Goal: Task Accomplishment & Management: Complete application form

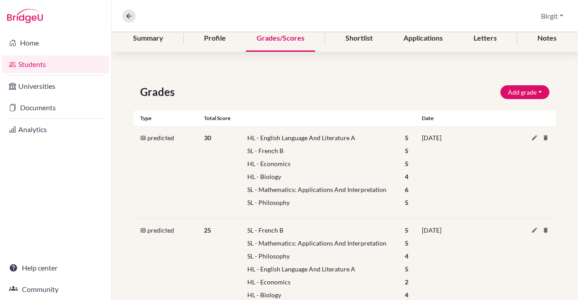
scroll to position [111, 0]
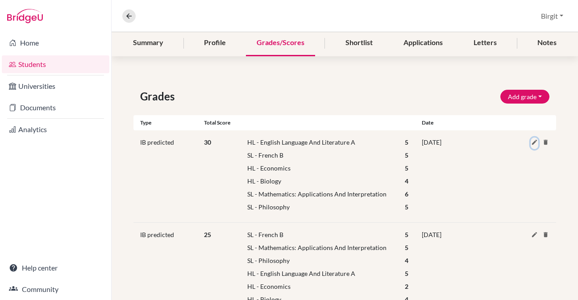
click at [531, 142] on icon at bounding box center [534, 142] width 7 height 7
select select "HL"
select select "69"
select select "5"
select select "86"
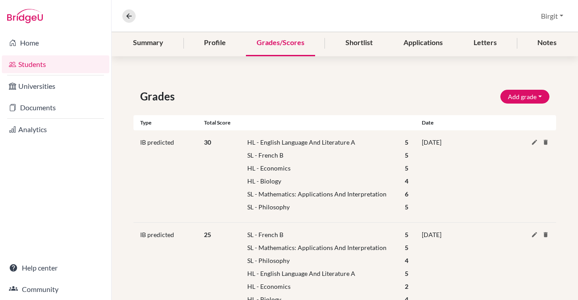
select select "5"
select select "HL"
select select "64"
select select "5"
select select "HL"
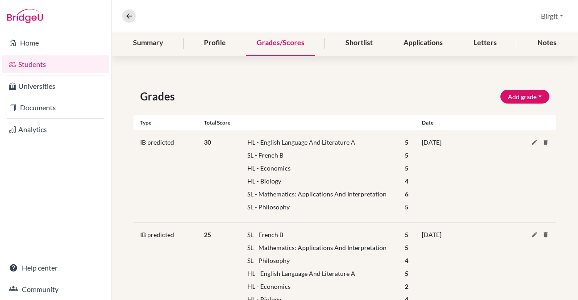
select select "17"
select select "4"
select select "161"
select select "6"
select select "178"
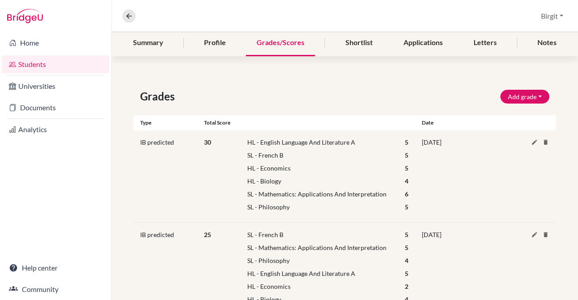
select select "5"
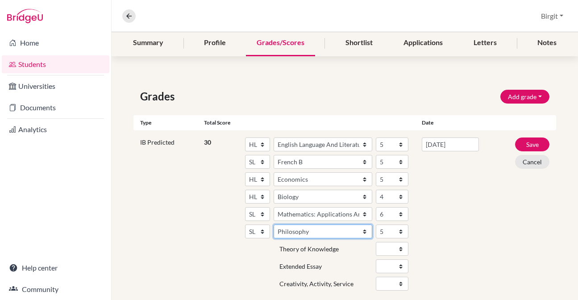
click at [350, 231] on select "Subject Albanian Literature A Amharic Literature A Arabic ab Initio Arabic B Ar…" at bounding box center [323, 231] width 99 height 14
select select "149"
click at [274, 224] on select "Subject Albanian Literature A Amharic Literature A Arabic ab Initio Arabic B Ar…" at bounding box center [323, 231] width 99 height 14
click at [525, 146] on button "Save" at bounding box center [532, 144] width 34 height 14
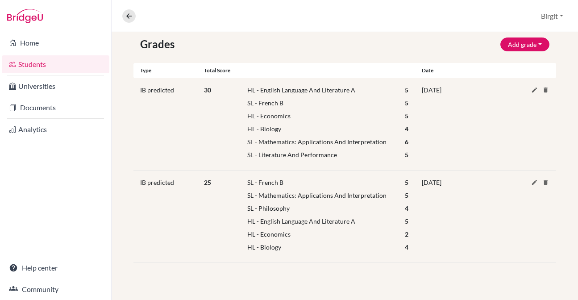
scroll to position [195, 0]
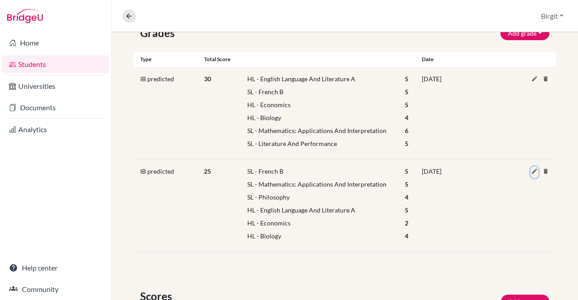
click at [531, 170] on icon at bounding box center [534, 171] width 7 height 7
select select "86"
select select "5"
select select "161"
select select "5"
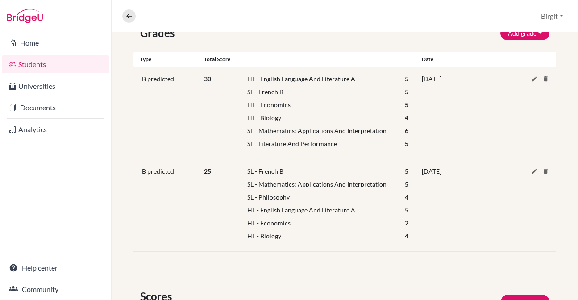
select select "178"
select select "4"
select select "HL"
select select "69"
select select "5"
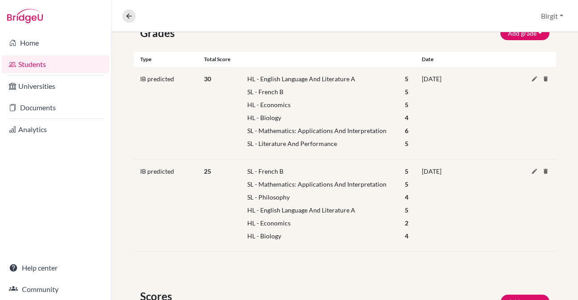
select select "HL"
select select "64"
select select "2"
select select "HL"
select select "17"
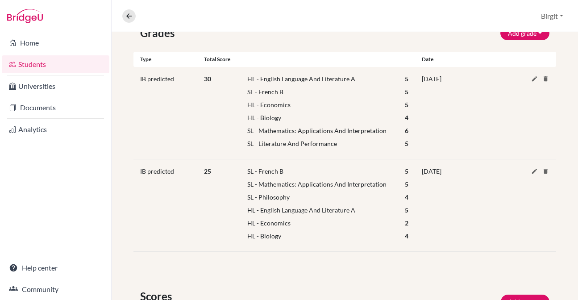
select select "4"
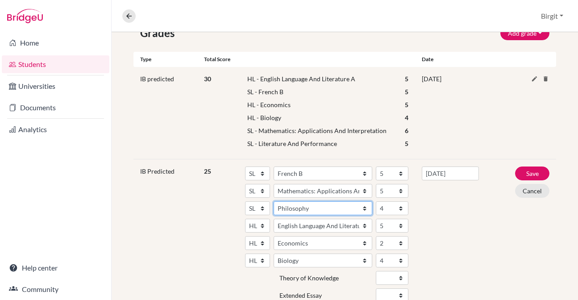
click at [332, 206] on select "Subject Albanian Literature A Amharic Literature A Arabic ab Initio Arabic B Ar…" at bounding box center [323, 208] width 99 height 14
select select "149"
click at [274, 201] on select "Subject Albanian Literature A Amharic Literature A Arabic ab Initio Arabic B Ar…" at bounding box center [323, 208] width 99 height 14
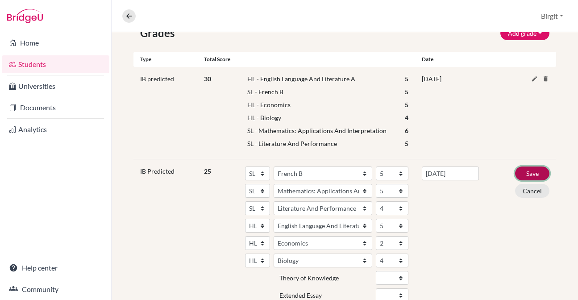
click at [527, 172] on button "Save" at bounding box center [532, 173] width 34 height 14
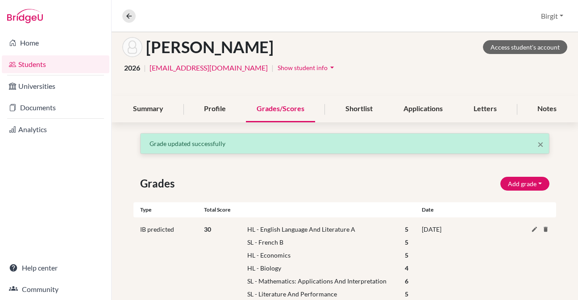
scroll to position [0, 0]
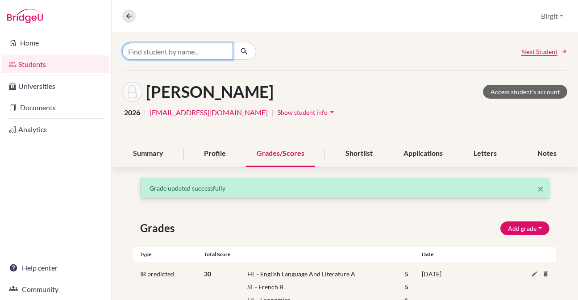
click at [145, 46] on input "Find student by name..." at bounding box center [177, 51] width 111 height 17
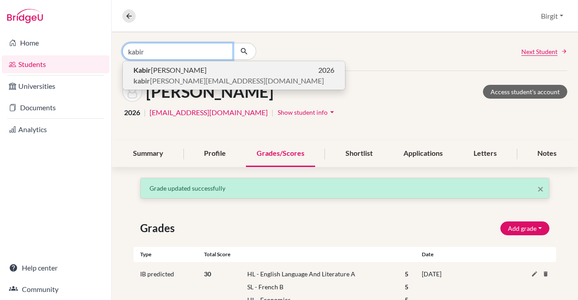
type input "kabir"
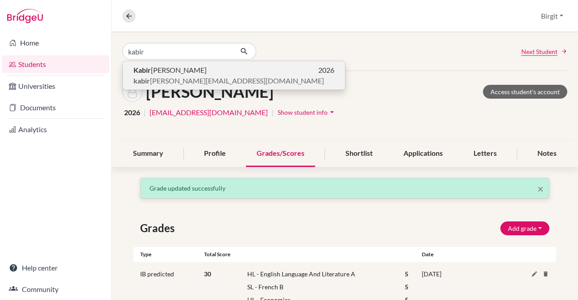
click at [164, 77] on span "kabir [EMAIL_ADDRESS][DOMAIN_NAME]" at bounding box center [228, 80] width 191 height 11
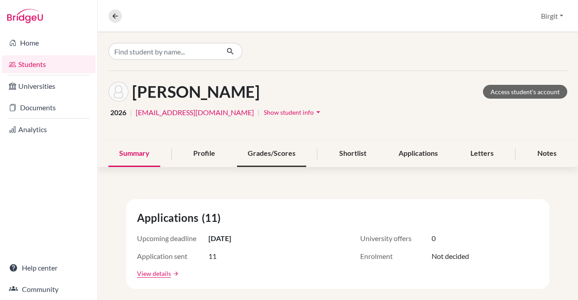
click at [276, 156] on div "Grades/Scores" at bounding box center [271, 154] width 69 height 26
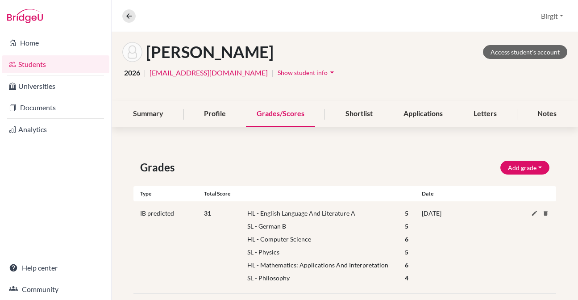
scroll to position [75, 0]
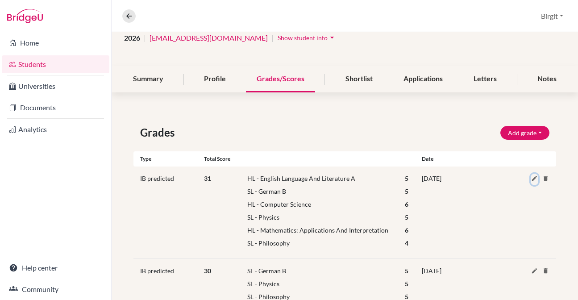
click at [531, 180] on icon at bounding box center [534, 178] width 7 height 7
select select "HL"
select select "69"
select select "5"
select select "95"
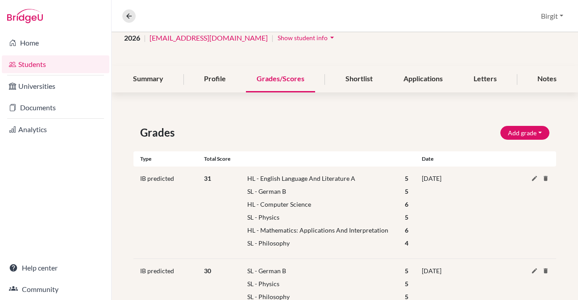
select select "5"
select select "HL"
select select "42"
select select "6"
select select "181"
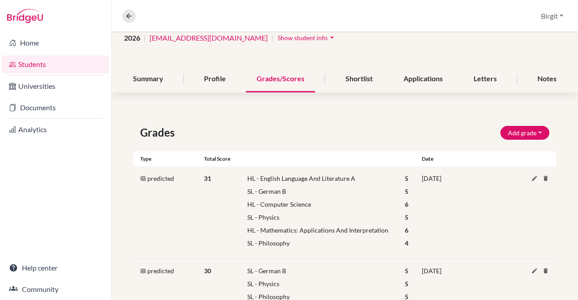
select select "5"
select select "HL"
select select "160"
select select "6"
select select "178"
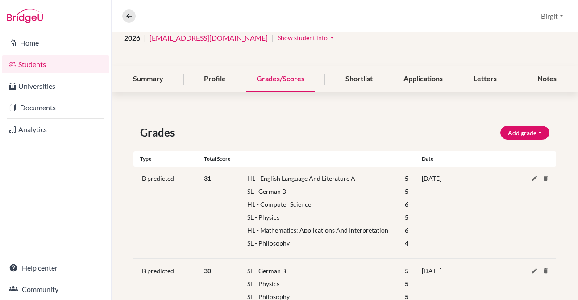
select select "4"
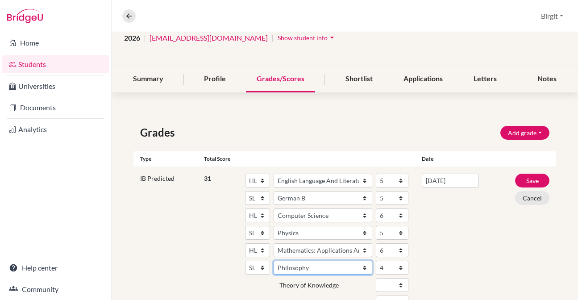
click at [309, 267] on select "Subject Albanian Literature A Amharic Literature A Arabic ab Initio Arabic B Ar…" at bounding box center [323, 268] width 99 height 14
select select "149"
click at [274, 261] on select "Subject Albanian Literature A Amharic Literature A Arabic ab Initio Arabic B Ar…" at bounding box center [323, 268] width 99 height 14
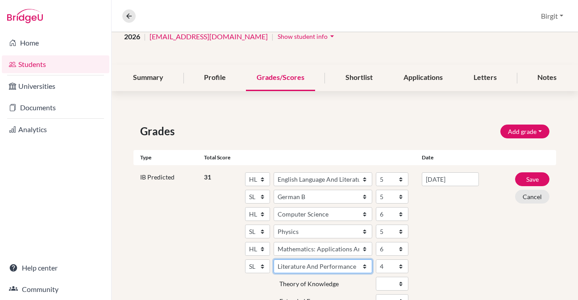
scroll to position [76, 0]
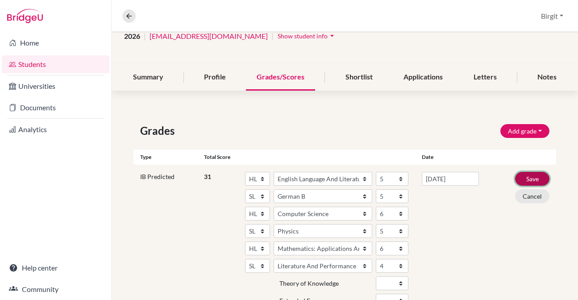
click at [527, 179] on button "Save" at bounding box center [532, 179] width 34 height 14
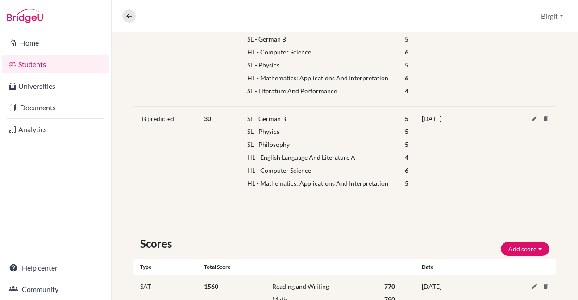
scroll to position [281, 0]
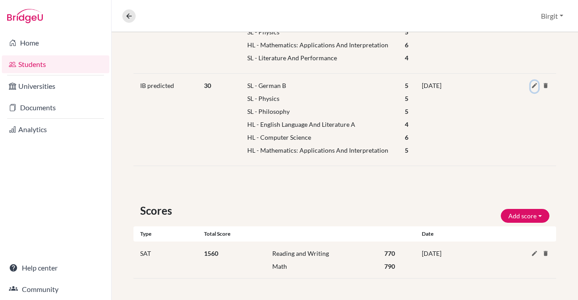
click at [531, 87] on icon at bounding box center [534, 85] width 7 height 7
select select "95"
select select "5"
select select "181"
select select "5"
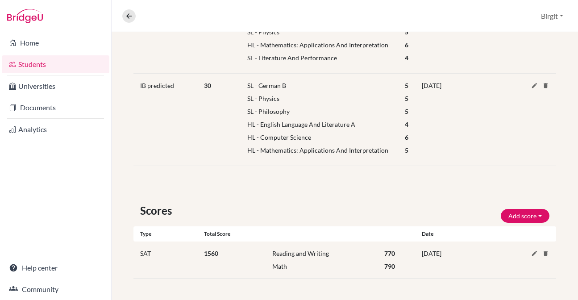
select select "178"
select select "5"
select select "HL"
select select "69"
select select "4"
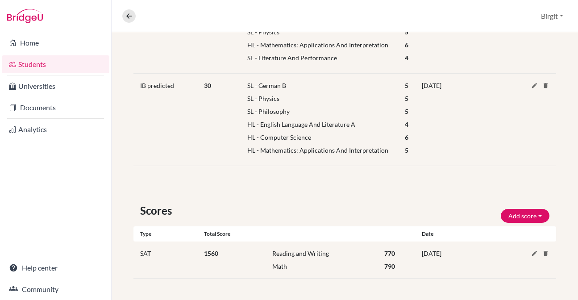
select select "HL"
select select "42"
select select "6"
select select "HL"
select select "160"
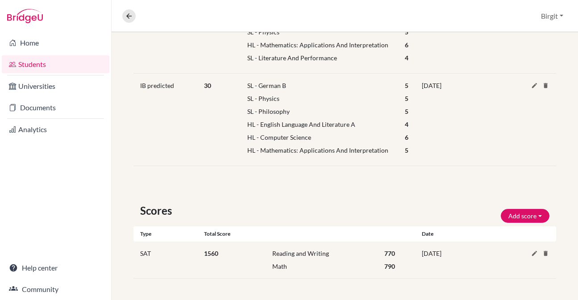
select select "5"
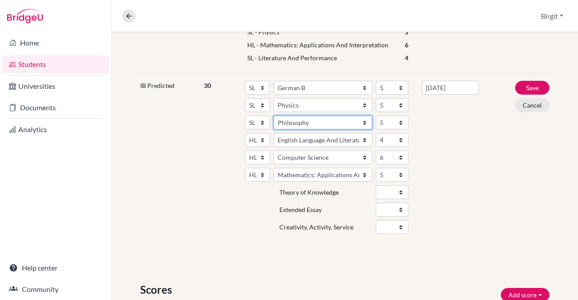
click at [329, 128] on select "Subject Albanian Literature A Amharic Literature A Arabic ab Initio Arabic B Ar…" at bounding box center [323, 123] width 99 height 14
select select "149"
click at [274, 116] on select "Subject Albanian Literature A Amharic Literature A Arabic ab Initio Arabic B Ar…" at bounding box center [323, 123] width 99 height 14
click at [525, 87] on button "Save" at bounding box center [532, 88] width 34 height 14
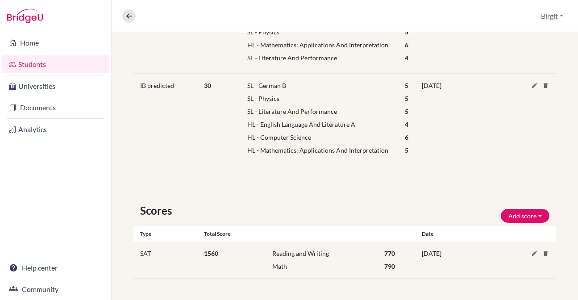
scroll to position [47, 0]
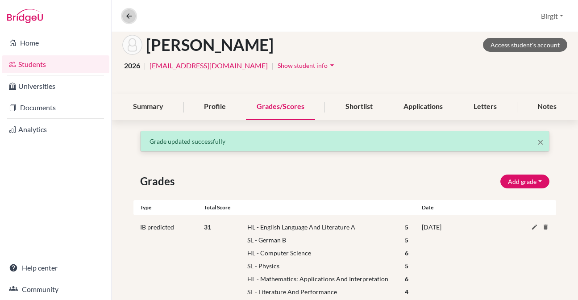
click at [130, 19] on icon at bounding box center [129, 16] width 8 height 8
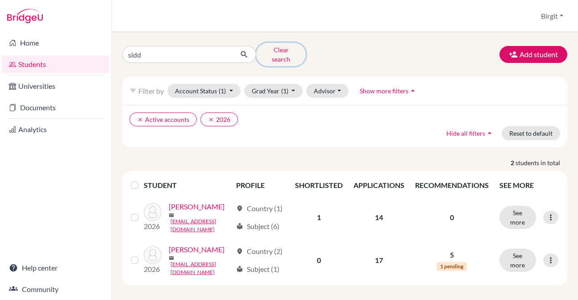
click at [281, 47] on button "Clear search" at bounding box center [281, 54] width 50 height 23
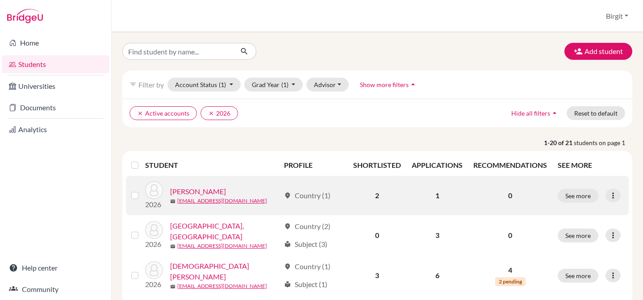
click at [187, 193] on link "[PERSON_NAME]" at bounding box center [198, 191] width 56 height 11
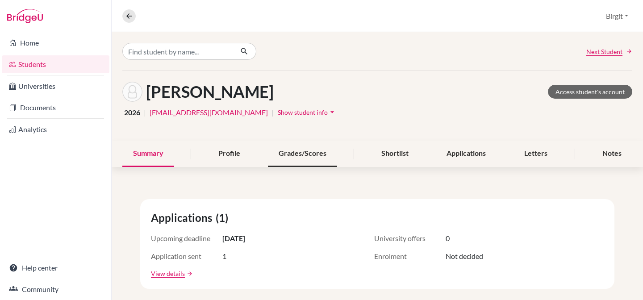
click at [308, 150] on div "Grades/Scores" at bounding box center [302, 154] width 69 height 26
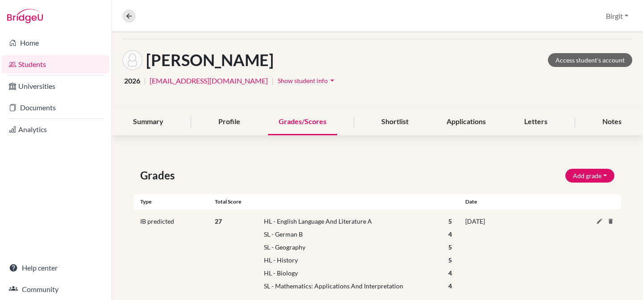
scroll to position [18, 0]
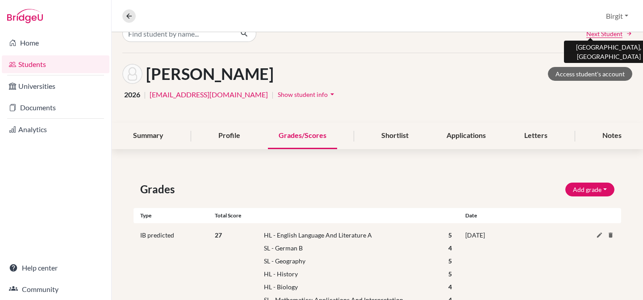
click at [577, 35] on span "Next Student" at bounding box center [604, 33] width 36 height 9
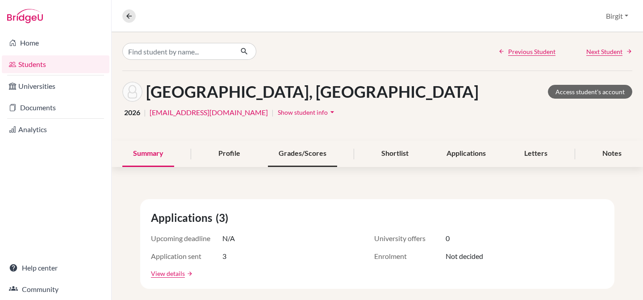
click at [312, 152] on div "Grades/Scores" at bounding box center [302, 154] width 69 height 26
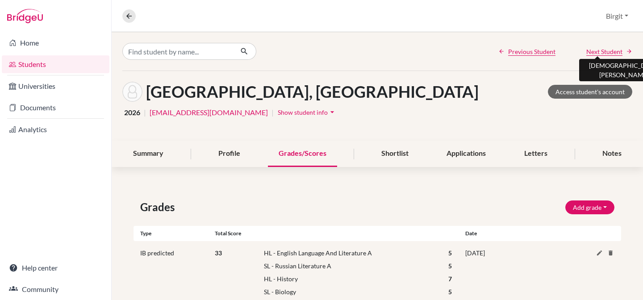
click at [577, 53] on span "Next Student" at bounding box center [604, 51] width 36 height 9
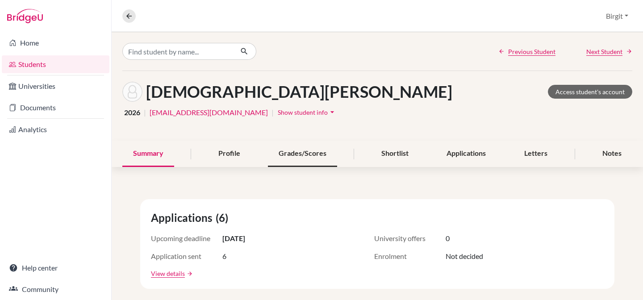
click at [297, 154] on div "Grades/Scores" at bounding box center [302, 154] width 69 height 26
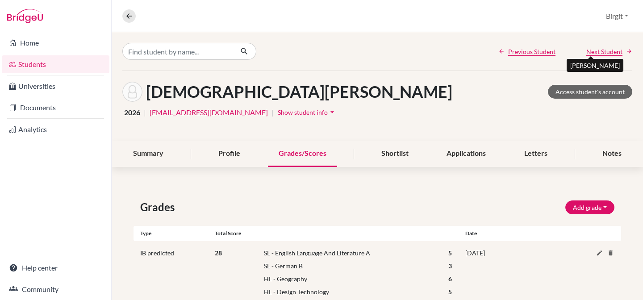
click at [577, 51] on span "Next Student" at bounding box center [604, 51] width 36 height 9
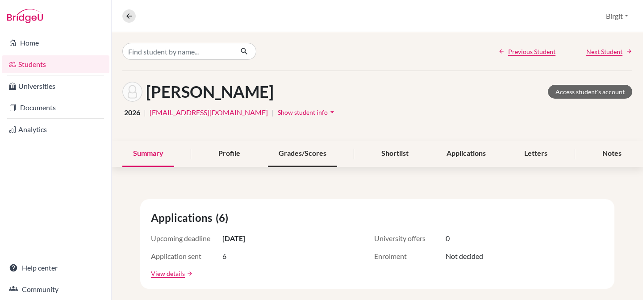
click at [307, 154] on div "Grades/Scores" at bounding box center [302, 154] width 69 height 26
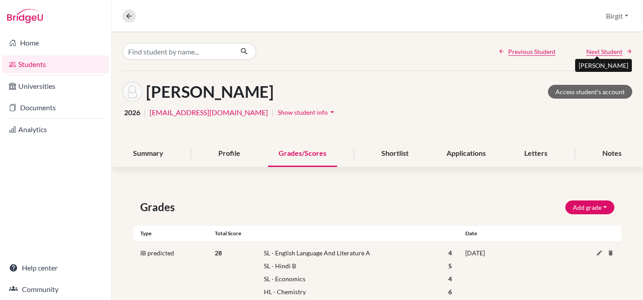
click at [577, 53] on span "Next Student" at bounding box center [604, 51] width 36 height 9
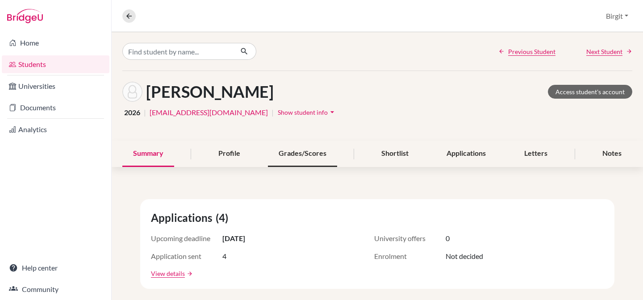
click at [311, 151] on div "Grades/Scores" at bounding box center [302, 154] width 69 height 26
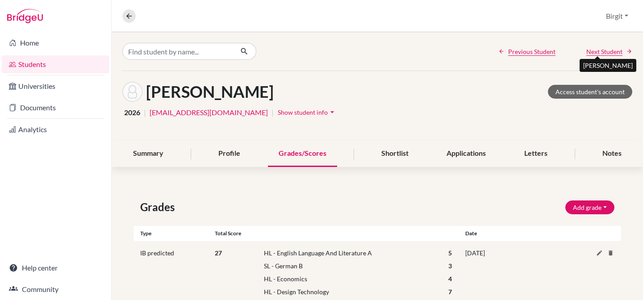
click at [577, 53] on span "Next Student" at bounding box center [604, 51] width 36 height 9
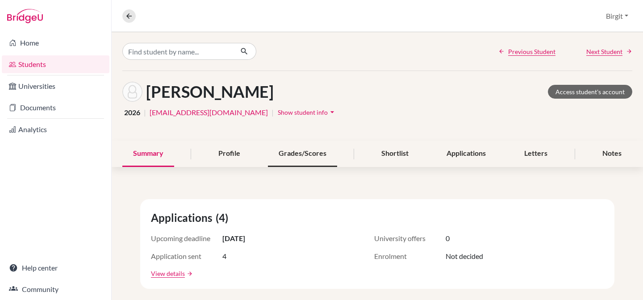
click at [303, 159] on div "Grades/Scores" at bounding box center [302, 154] width 69 height 26
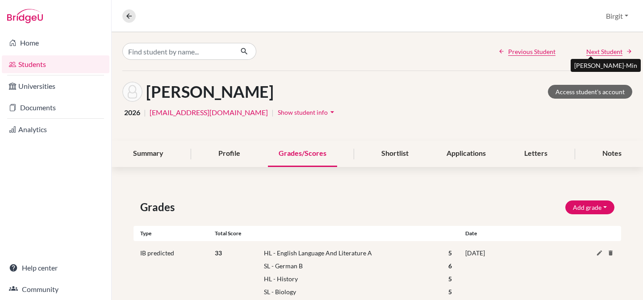
click at [577, 55] on span "Next Student" at bounding box center [604, 51] width 36 height 9
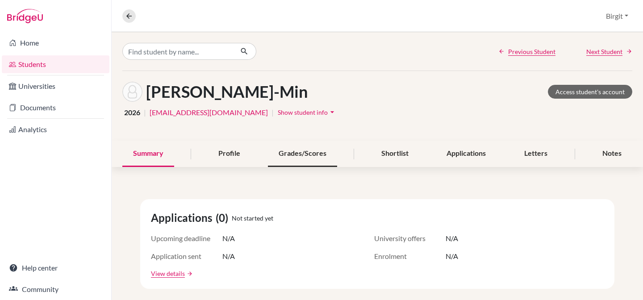
click at [313, 153] on div "Grades/Scores" at bounding box center [302, 154] width 69 height 26
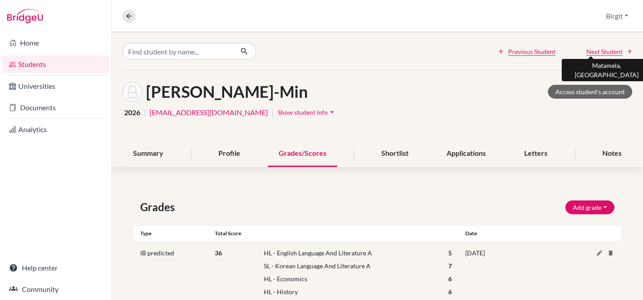
click at [577, 50] on span "Next Student" at bounding box center [604, 51] width 36 height 9
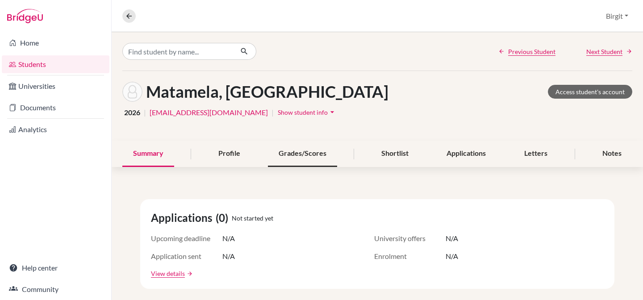
click at [295, 149] on div "Grades/Scores" at bounding box center [302, 154] width 69 height 26
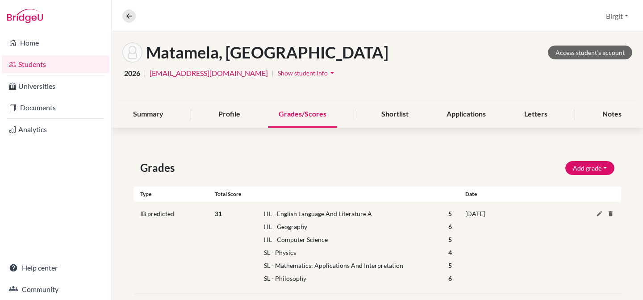
scroll to position [39, 0]
click at [577, 214] on icon at bounding box center [599, 213] width 7 height 7
select select "HL"
select select "69"
select select "5"
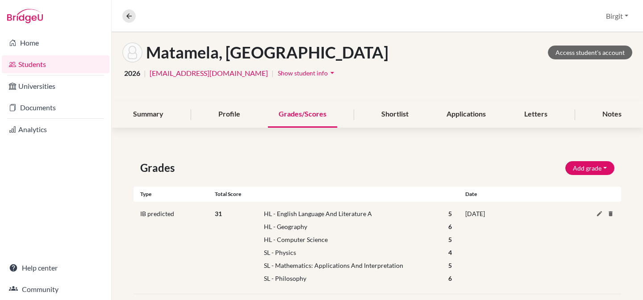
select select "HL"
select select "92"
select select "6"
select select "HL"
select select "42"
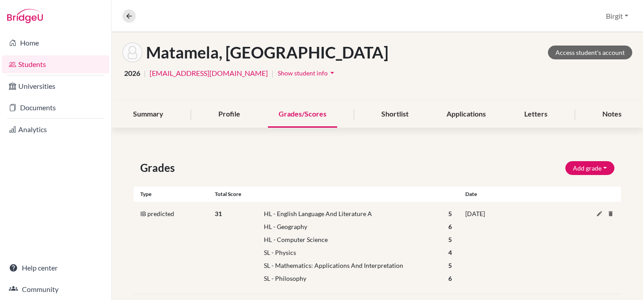
select select "5"
select select "181"
select select "4"
select select "161"
select select "5"
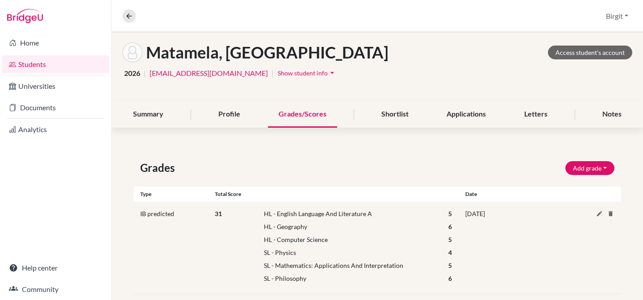
select select "178"
select select "6"
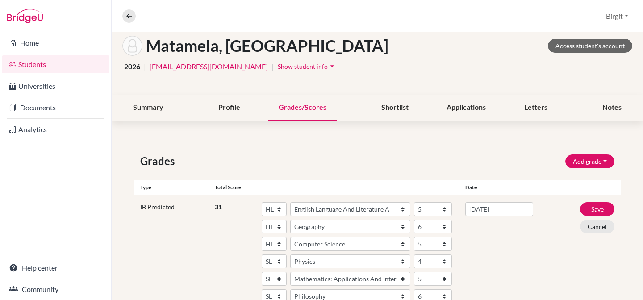
scroll to position [54, 0]
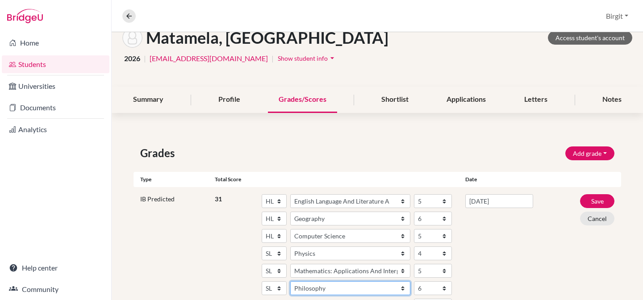
click at [328, 289] on select "Subject Albanian Literature A Amharic Literature A Arabic ab Initio Arabic B Ar…" at bounding box center [350, 288] width 120 height 14
select select "149"
click at [290, 281] on select "Subject Albanian Literature A Amharic Literature A Arabic ab Initio Arabic B Ar…" at bounding box center [350, 288] width 120 height 14
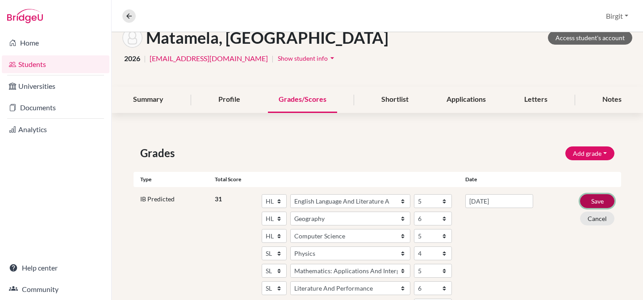
click at [577, 200] on button "Save" at bounding box center [597, 201] width 34 height 14
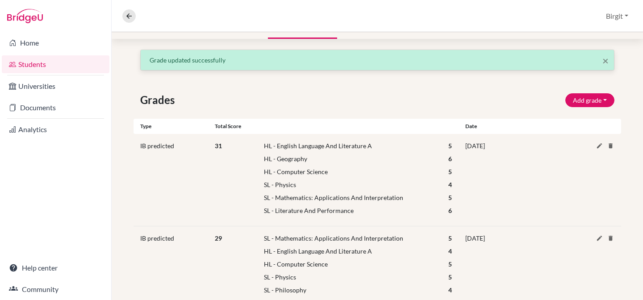
scroll to position [130, 0]
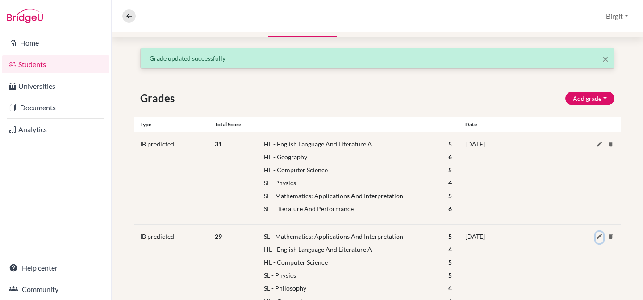
click at [577, 238] on icon at bounding box center [599, 236] width 7 height 7
select select "161"
select select "5"
select select "HL"
select select "69"
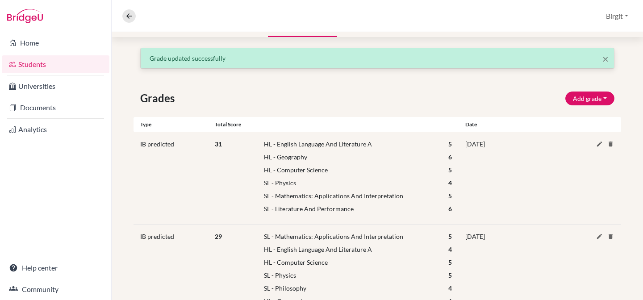
select select "4"
select select "HL"
select select "42"
select select "5"
select select "181"
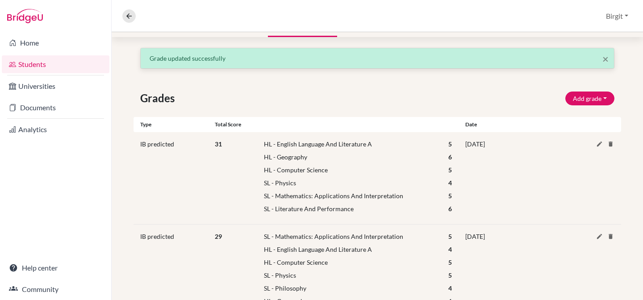
select select "5"
select select "178"
select select "4"
select select "HL"
select select "92"
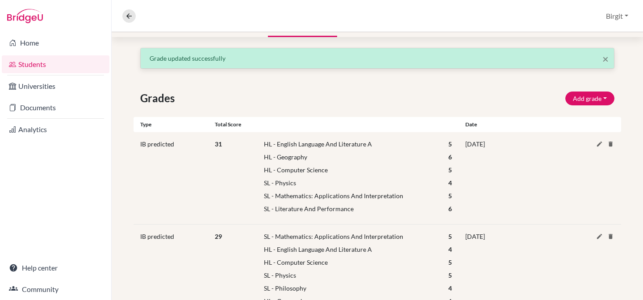
select select "6"
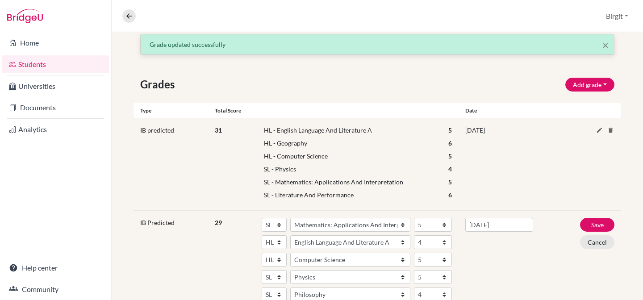
scroll to position [157, 0]
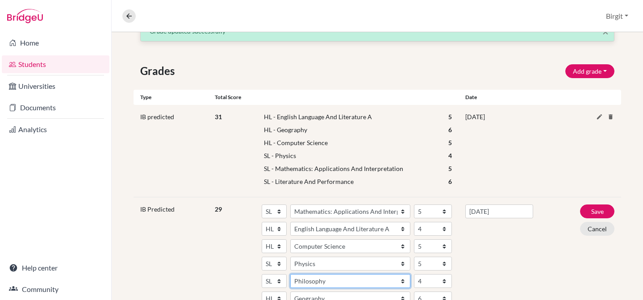
click at [343, 283] on select "Subject Albanian Literature A Amharic Literature A Arabic ab Initio Arabic B Ar…" at bounding box center [350, 281] width 120 height 14
select select "149"
click at [290, 274] on select "Subject Albanian Literature A Amharic Literature A Arabic ab Initio Arabic B Ar…" at bounding box center [350, 281] width 120 height 14
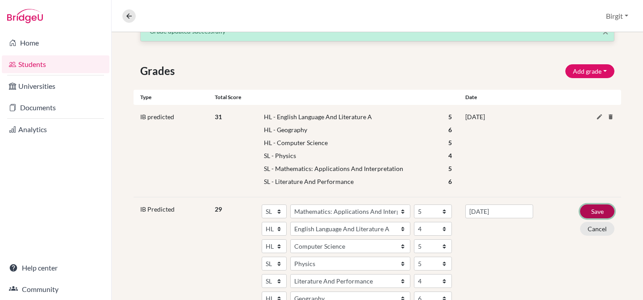
click at [577, 212] on button "Save" at bounding box center [597, 211] width 34 height 14
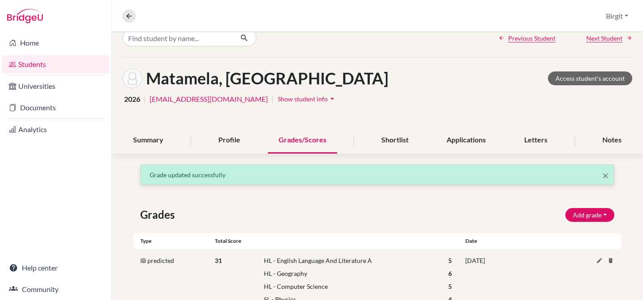
scroll to position [0, 0]
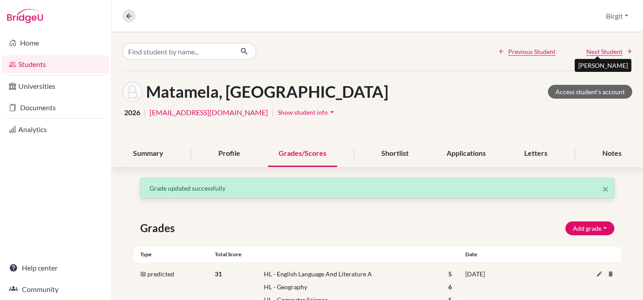
click at [577, 52] on span "Next Student" at bounding box center [604, 51] width 36 height 9
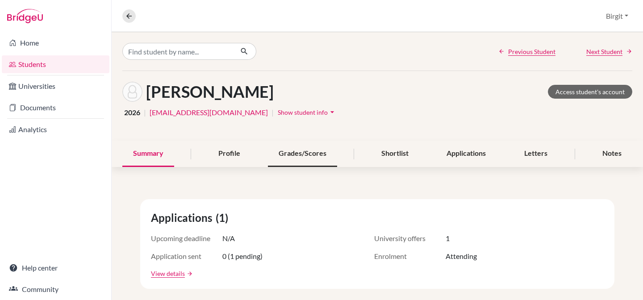
click at [311, 152] on div "Grades/Scores" at bounding box center [302, 154] width 69 height 26
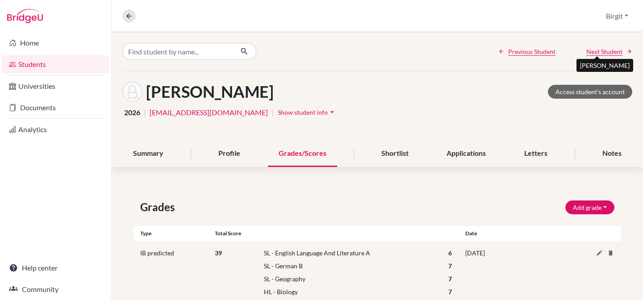
click at [577, 51] on span "Next Student" at bounding box center [604, 51] width 36 height 9
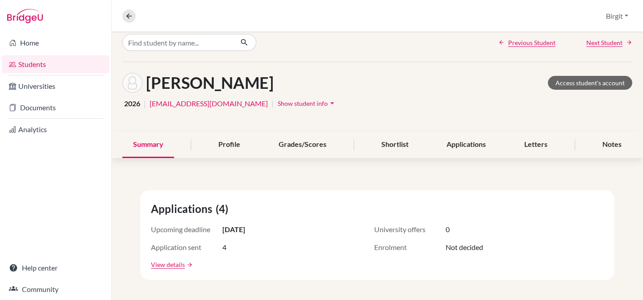
scroll to position [21, 0]
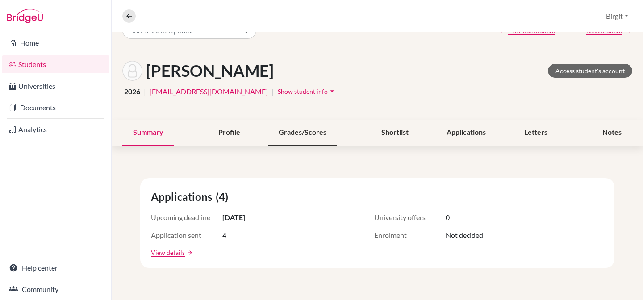
click at [303, 136] on div "Grades/Scores" at bounding box center [302, 133] width 69 height 26
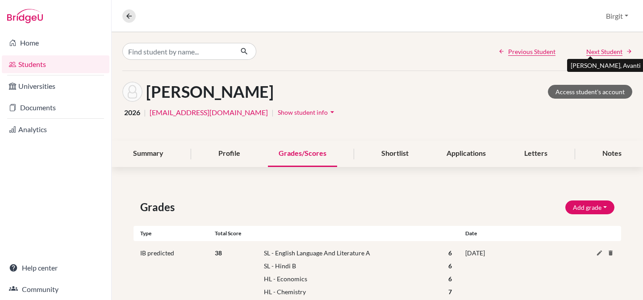
click at [577, 50] on span "Next Student" at bounding box center [604, 51] width 36 height 9
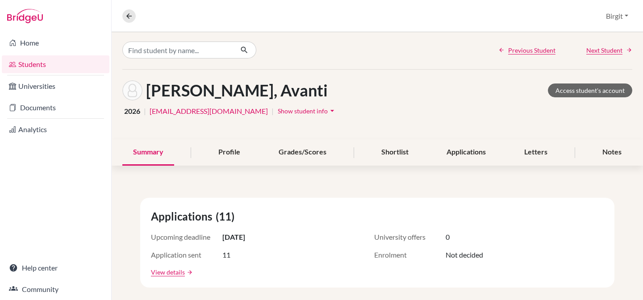
scroll to position [2, 0]
click at [301, 155] on div "Grades/Scores" at bounding box center [302, 152] width 69 height 26
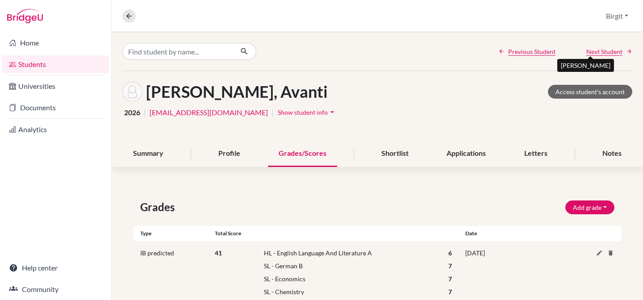
click at [577, 50] on span "Next Student" at bounding box center [604, 51] width 36 height 9
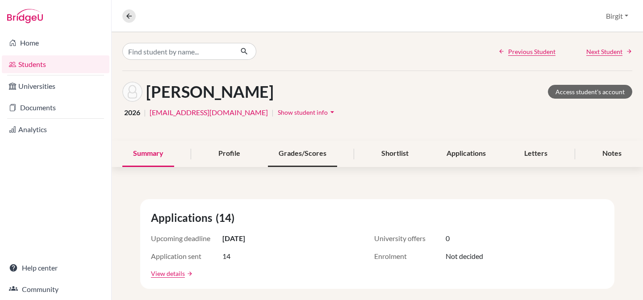
click at [309, 150] on div "Grades/Scores" at bounding box center [302, 154] width 69 height 26
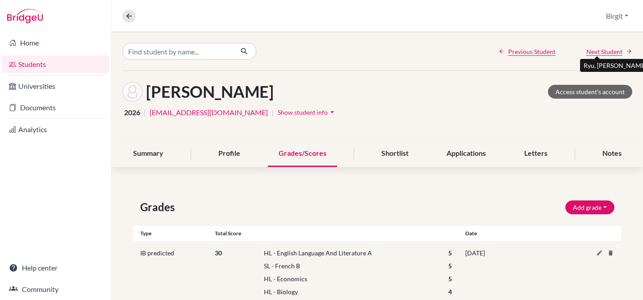
click at [577, 54] on span "Next Student" at bounding box center [604, 51] width 36 height 9
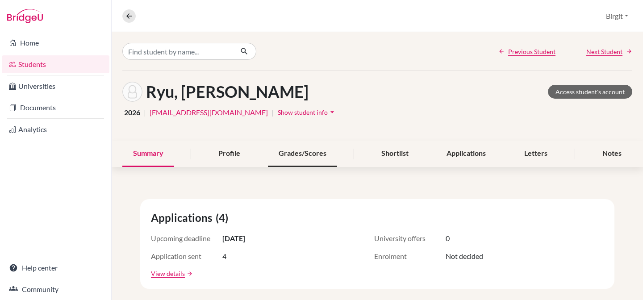
click at [306, 152] on div "Grades/Scores" at bounding box center [302, 154] width 69 height 26
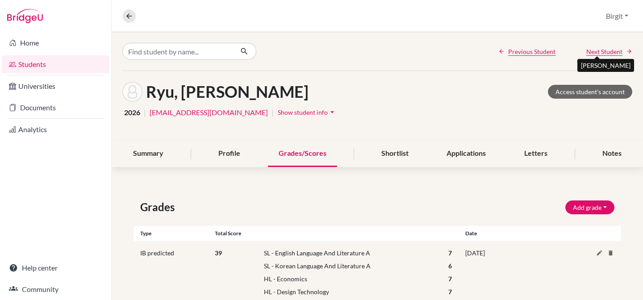
click at [577, 49] on span "Next Student" at bounding box center [604, 51] width 36 height 9
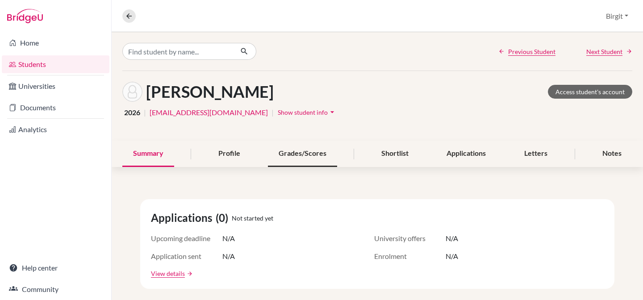
click at [312, 148] on div "Grades/Scores" at bounding box center [302, 154] width 69 height 26
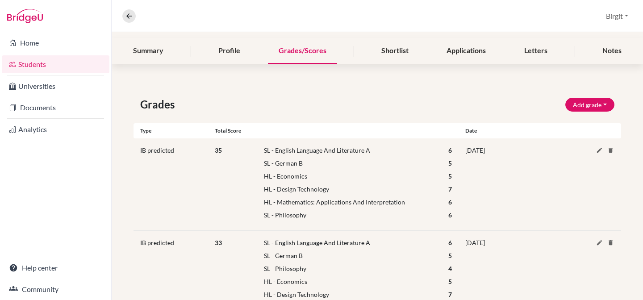
scroll to position [103, 0]
click at [577, 150] on icon at bounding box center [599, 150] width 7 height 7
select select "70"
select select "6"
select select "95"
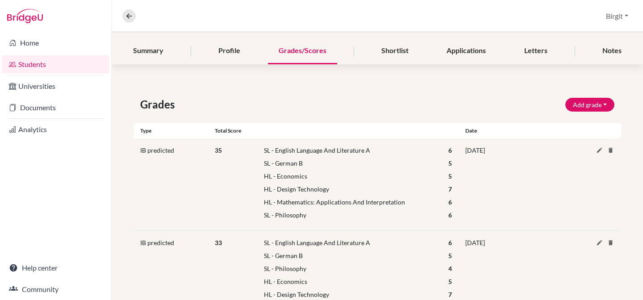
select select "5"
select select "HL"
select select "64"
select select "5"
select select "HL"
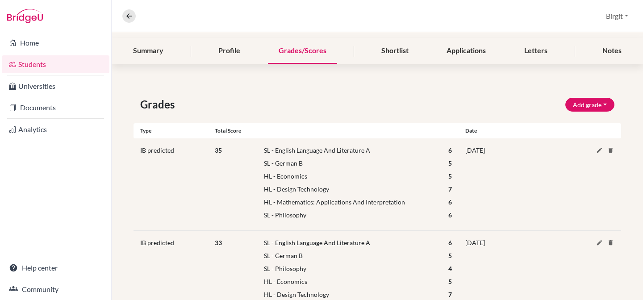
select select "55"
select select "7"
select select "HL"
select select "160"
select select "6"
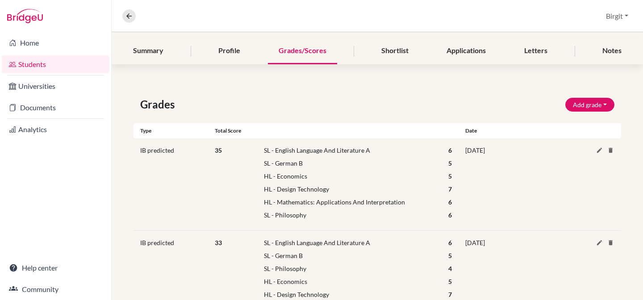
select select "178"
select select "6"
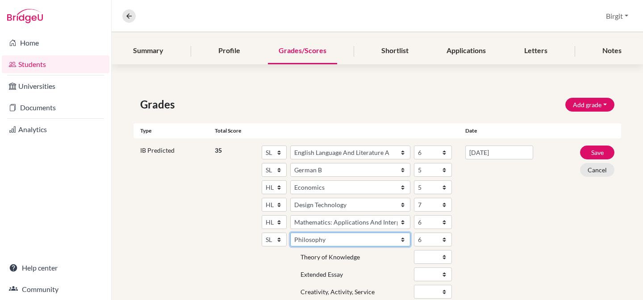
click at [329, 240] on select "Subject Albanian Literature A Amharic Literature A Arabic ab Initio Arabic B Ar…" at bounding box center [350, 239] width 120 height 14
select select "149"
click at [290, 232] on select "Subject Albanian Literature A Amharic Literature A Arabic ab Initio Arabic B Ar…" at bounding box center [350, 239] width 120 height 14
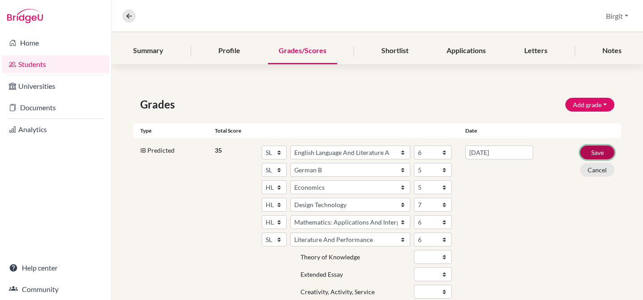
click at [577, 152] on button "Save" at bounding box center [597, 152] width 34 height 14
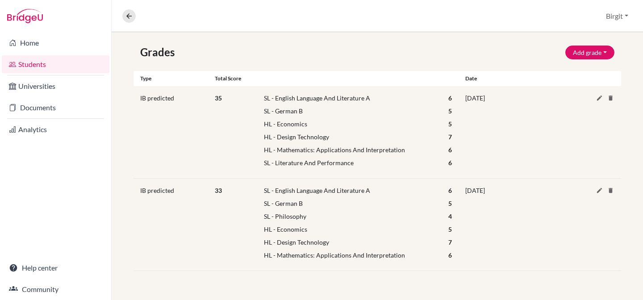
scroll to position [177, 0]
click at [577, 191] on icon at bounding box center [599, 189] width 7 height 7
select select "70"
select select "6"
select select "95"
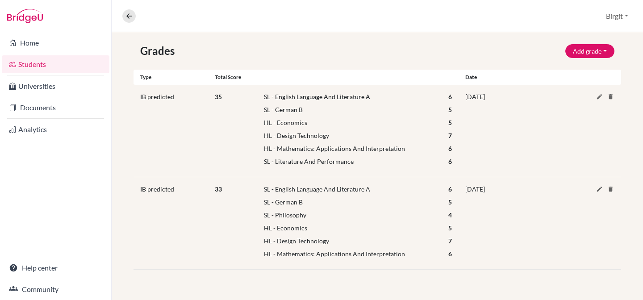
select select "5"
select select "178"
select select "4"
select select "HL"
select select "64"
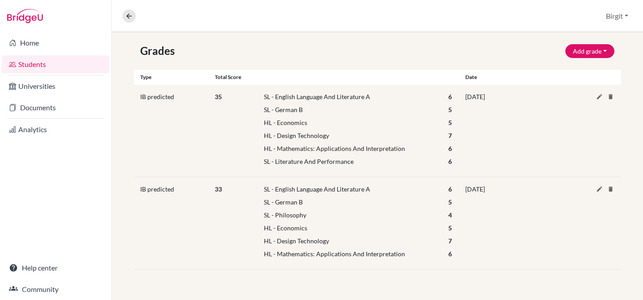
select select "5"
select select "HL"
select select "55"
select select "7"
select select "HL"
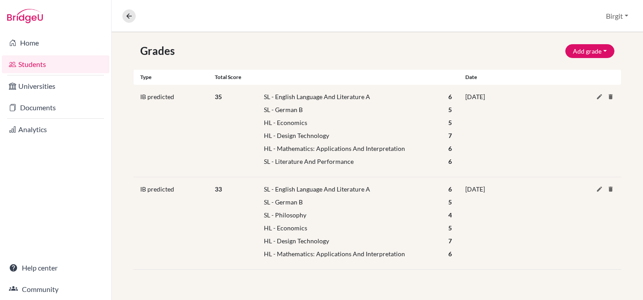
select select "160"
select select "6"
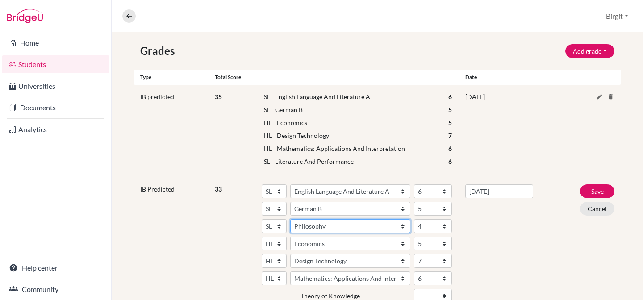
click at [336, 230] on select "Subject Albanian Literature A Amharic Literature A Arabic ab Initio Arabic B Ar…" at bounding box center [350, 226] width 120 height 14
select select "149"
click at [290, 219] on select "Subject Albanian Literature A Amharic Literature A Arabic ab Initio Arabic B Ar…" at bounding box center [350, 226] width 120 height 14
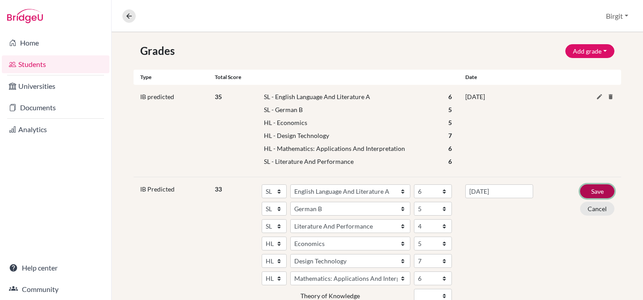
click at [577, 189] on button "Save" at bounding box center [597, 191] width 34 height 14
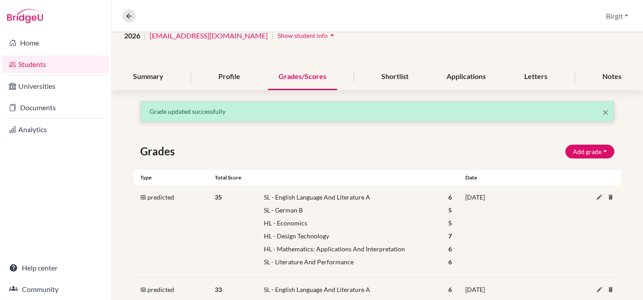
scroll to position [0, 0]
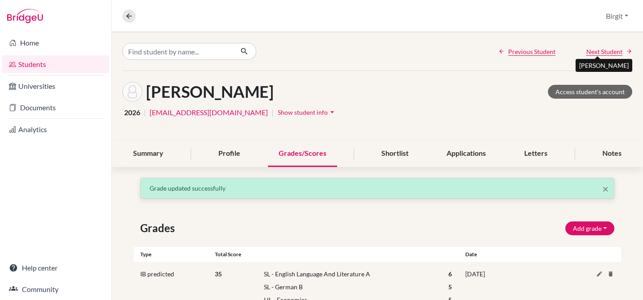
click at [577, 52] on span "Next Student" at bounding box center [604, 51] width 36 height 9
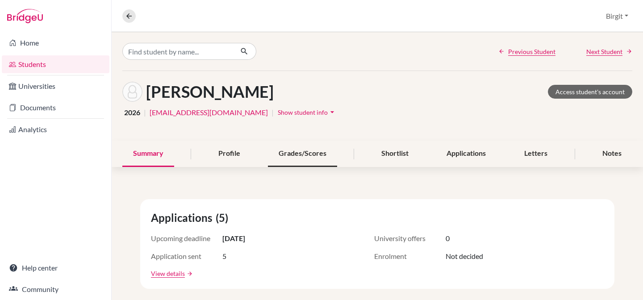
click at [315, 157] on div "Grades/Scores" at bounding box center [302, 154] width 69 height 26
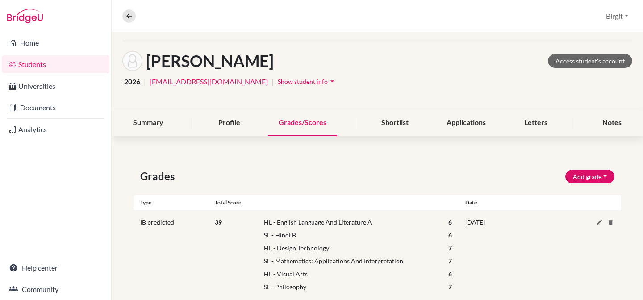
scroll to position [35, 0]
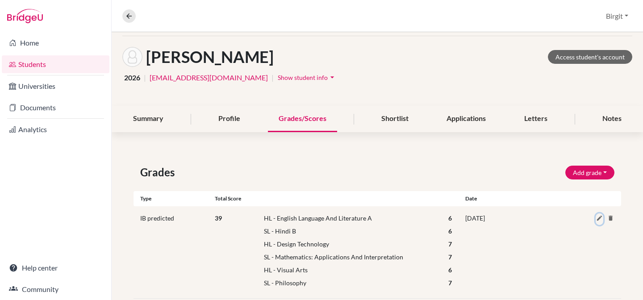
click at [577, 217] on icon at bounding box center [599, 218] width 7 height 7
select select "HL"
select select "69"
select select "6"
select select "108"
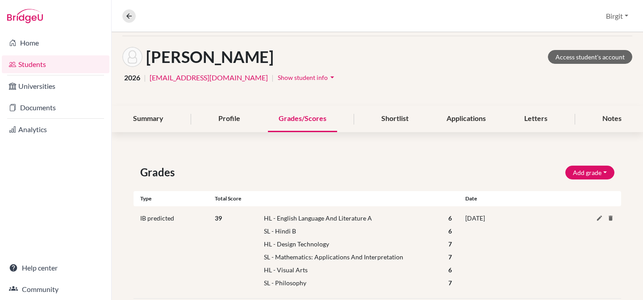
select select "6"
select select "HL"
select select "55"
select select "7"
select select "161"
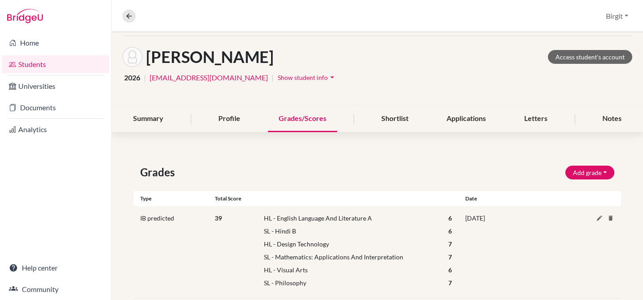
select select "7"
select select "HL"
select select "246"
select select "6"
select select "178"
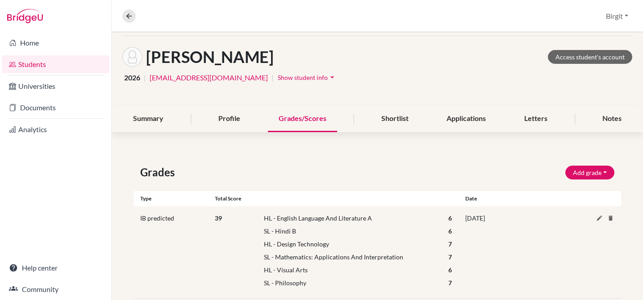
select select "7"
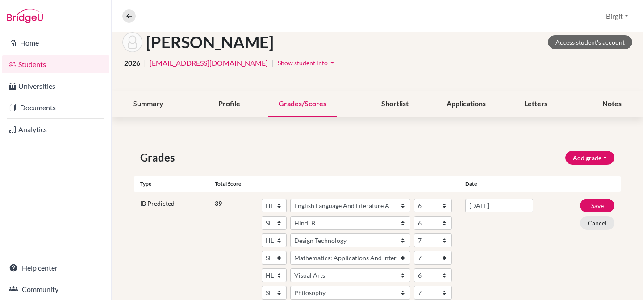
scroll to position [53, 0]
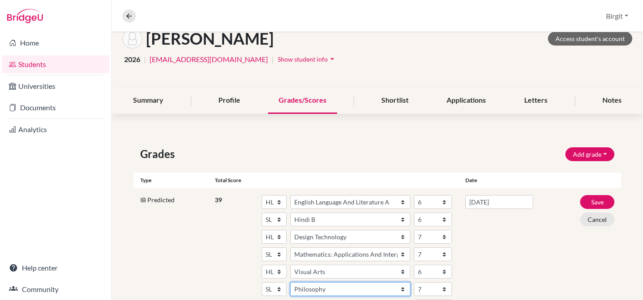
click at [358, 286] on select "Subject Albanian Literature A Amharic Literature A Arabic ab Initio Arabic B Ar…" at bounding box center [350, 289] width 120 height 14
select select "149"
click at [290, 282] on select "Subject Albanian Literature A Amharic Literature A Arabic ab Initio Arabic B Ar…" at bounding box center [350, 289] width 120 height 14
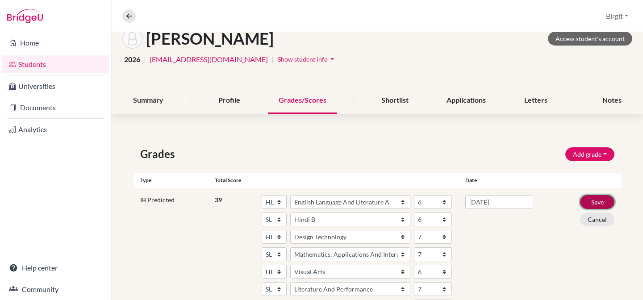
click at [577, 205] on button "Save" at bounding box center [597, 202] width 34 height 14
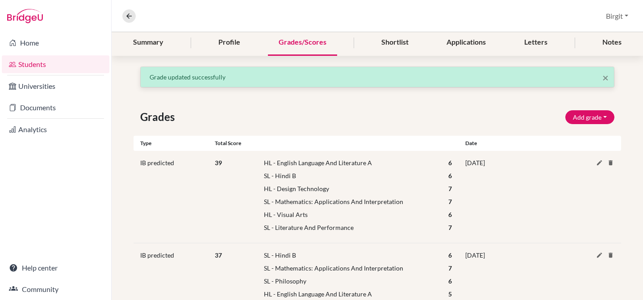
scroll to position [179, 0]
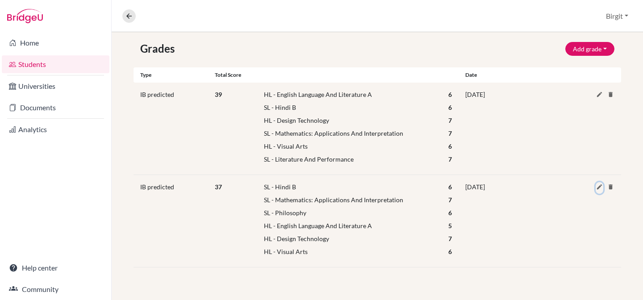
click at [577, 187] on icon at bounding box center [599, 186] width 7 height 7
select select "108"
select select "6"
select select "161"
select select "7"
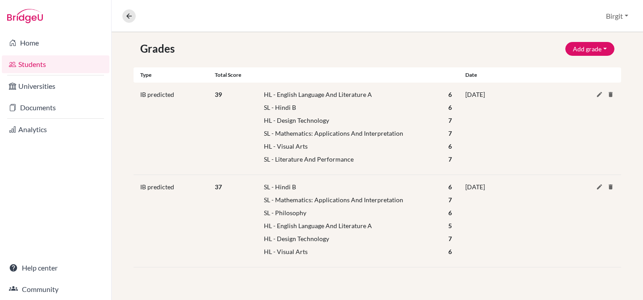
select select "178"
select select "6"
select select "HL"
select select "69"
select select "5"
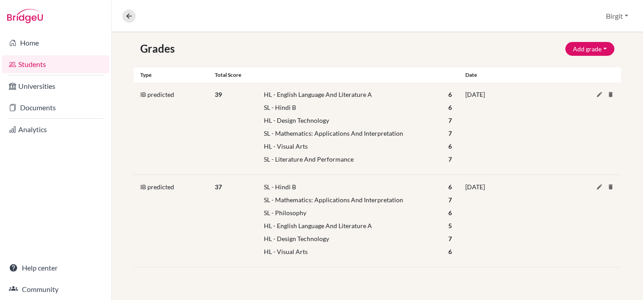
select select "HL"
select select "55"
select select "7"
select select "HL"
select select "246"
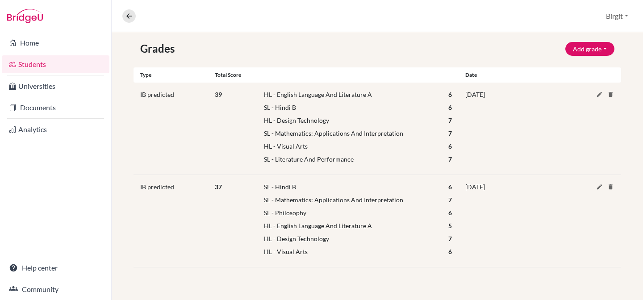
select select "6"
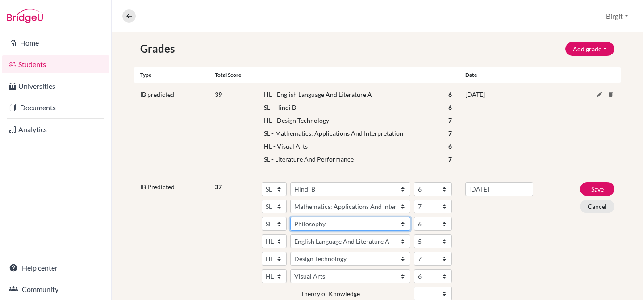
click at [368, 219] on select "Subject Albanian Literature A Amharic Literature A Arabic ab Initio Arabic B Ar…" at bounding box center [350, 224] width 120 height 14
select select "149"
click at [290, 217] on select "Subject Albanian Literature A Amharic Literature A Arabic ab Initio Arabic B Ar…" at bounding box center [350, 224] width 120 height 14
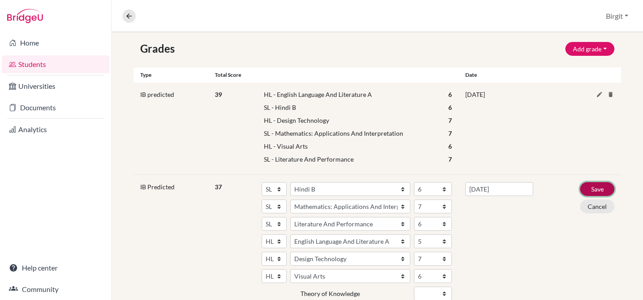
click at [577, 190] on button "Save" at bounding box center [597, 189] width 34 height 14
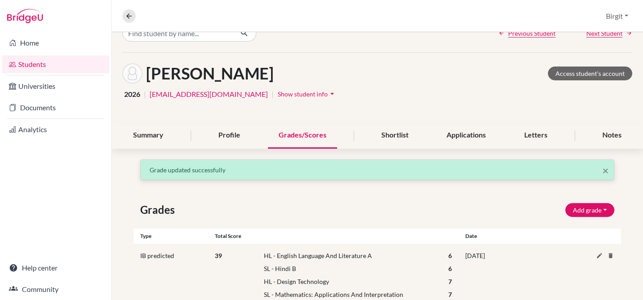
scroll to position [0, 0]
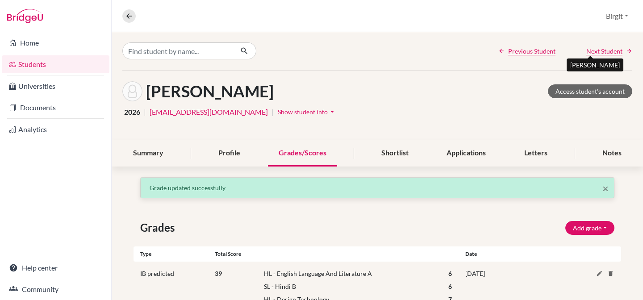
click at [577, 48] on span "Next Student" at bounding box center [604, 50] width 36 height 9
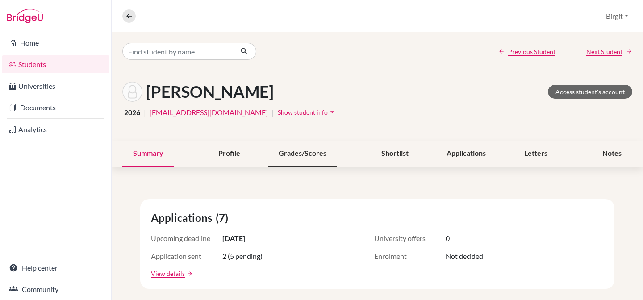
click at [309, 150] on div "Grades/Scores" at bounding box center [302, 154] width 69 height 26
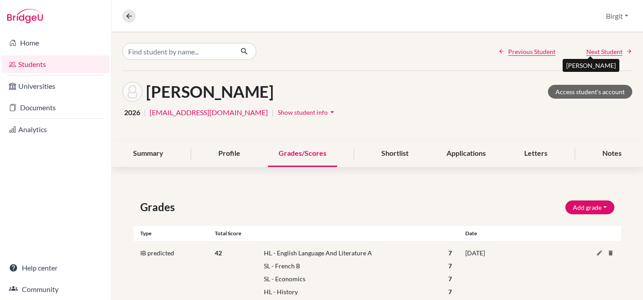
click at [577, 50] on span "Next Student" at bounding box center [604, 51] width 36 height 9
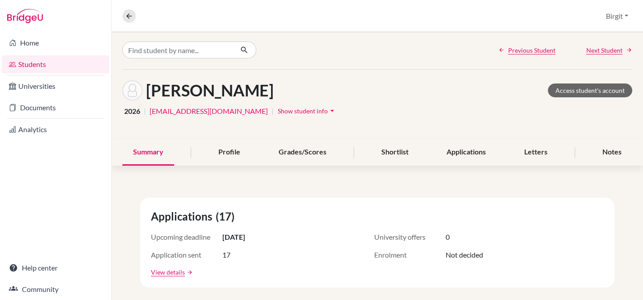
scroll to position [2, 0]
click at [312, 155] on div "Grades/Scores" at bounding box center [302, 152] width 69 height 26
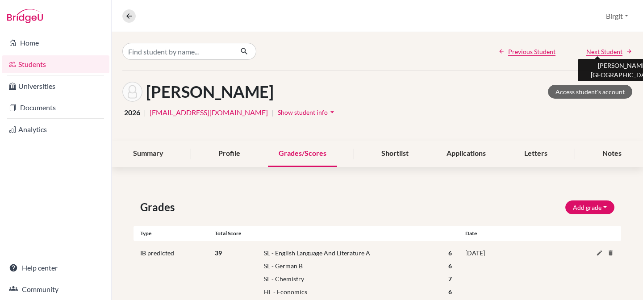
click at [577, 53] on span "Next Student" at bounding box center [604, 51] width 36 height 9
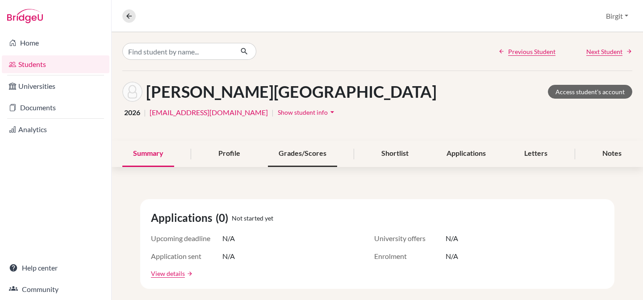
click at [288, 155] on div "Grades/Scores" at bounding box center [302, 154] width 69 height 26
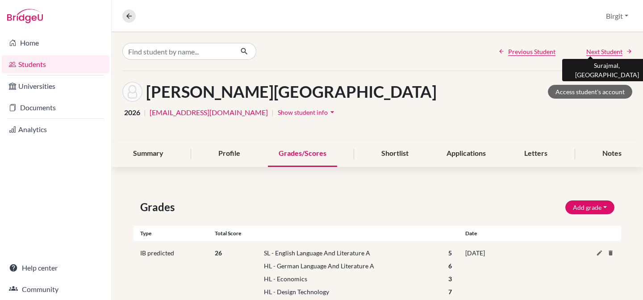
click at [577, 53] on span "Next Student" at bounding box center [604, 51] width 36 height 9
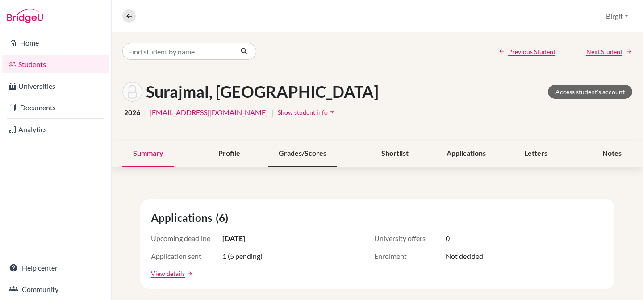
click at [320, 154] on div "Grades/Scores" at bounding box center [302, 154] width 69 height 26
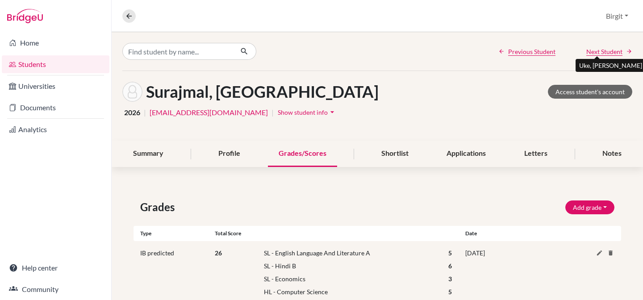
click at [577, 50] on span "Next Student" at bounding box center [604, 51] width 36 height 9
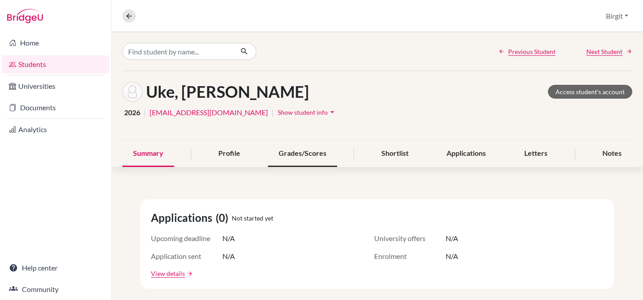
click at [316, 154] on div "Grades/Scores" at bounding box center [302, 154] width 69 height 26
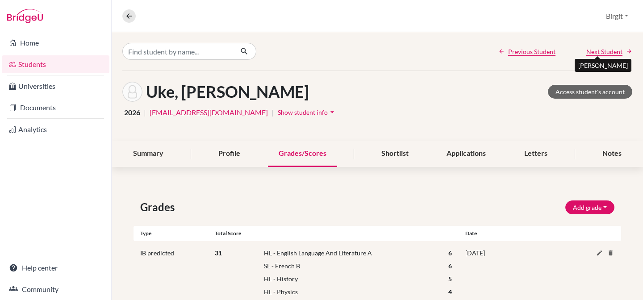
click at [577, 53] on span "Next Student" at bounding box center [604, 51] width 36 height 9
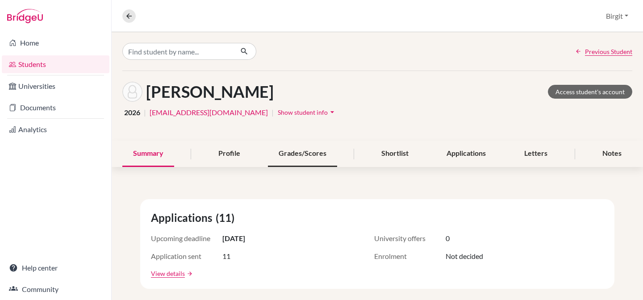
click at [318, 159] on div "Grades/Scores" at bounding box center [302, 154] width 69 height 26
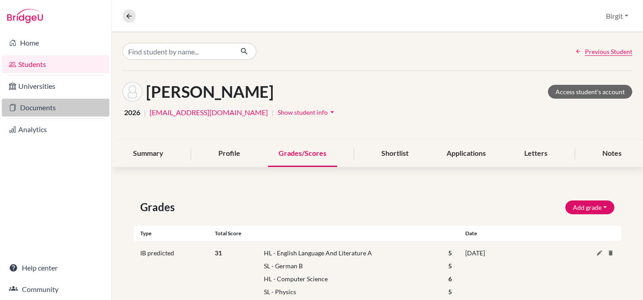
click at [31, 111] on link "Documents" at bounding box center [56, 108] width 108 height 18
